Goal: Task Accomplishment & Management: Use online tool/utility

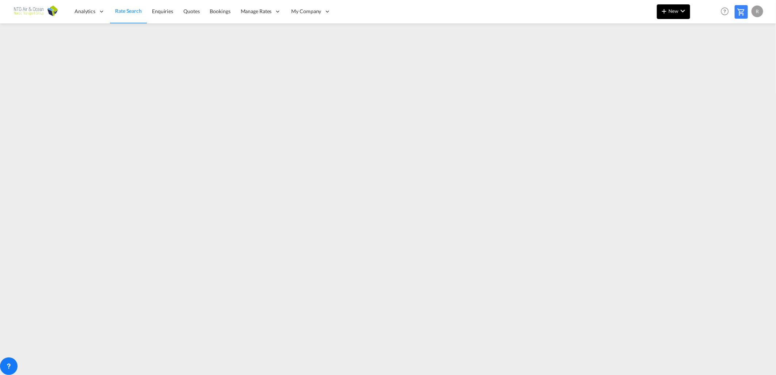
click at [676, 15] on button "New" at bounding box center [673, 11] width 33 height 15
click at [705, 53] on span "Ratesheet" at bounding box center [703, 54] width 8 height 15
click at [685, 8] on md-icon "icon-chevron-down" at bounding box center [682, 11] width 9 height 9
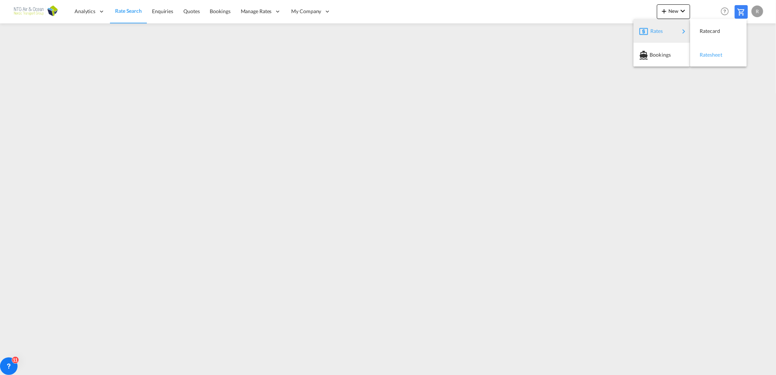
click at [708, 55] on span "Ratesheet" at bounding box center [703, 54] width 8 height 15
